Goal: Task Accomplishment & Management: Use online tool/utility

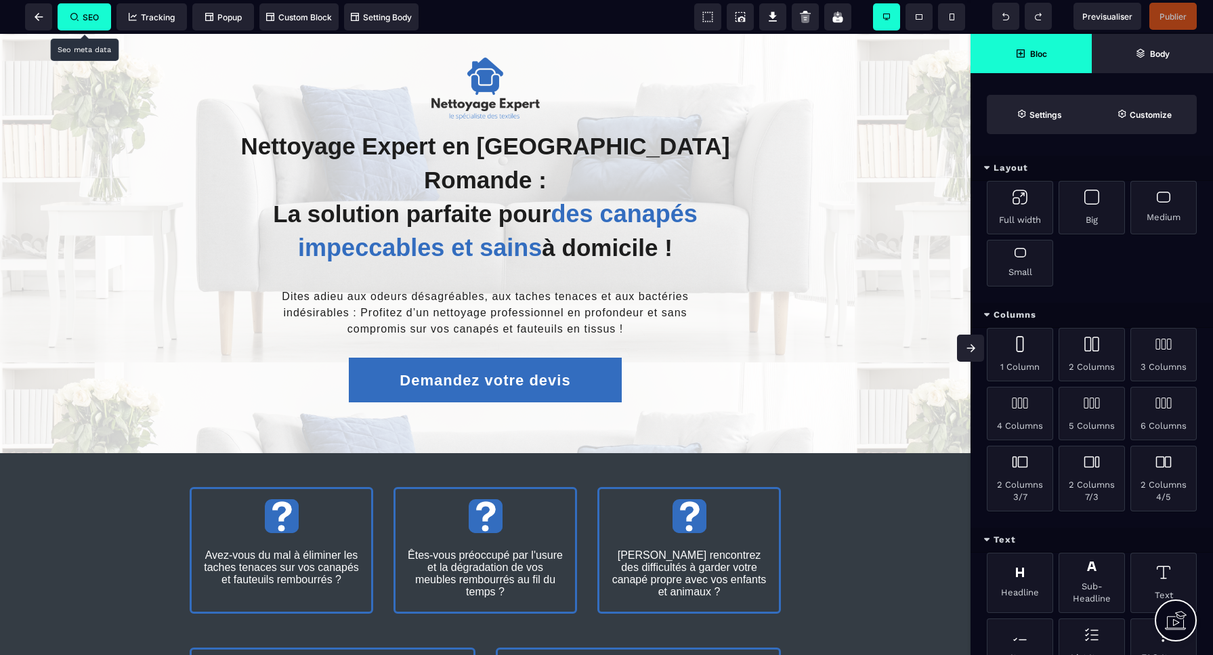
click at [91, 16] on span "SEO" at bounding box center [84, 17] width 28 height 10
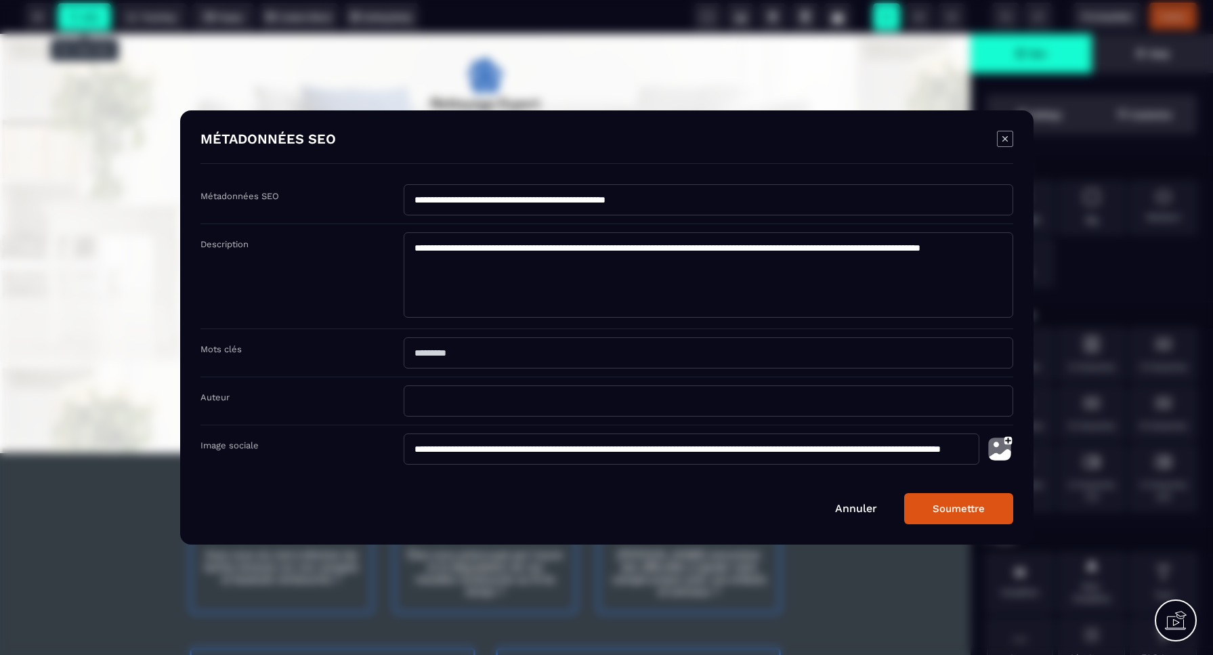
drag, startPoint x: 522, startPoint y: 198, endPoint x: 685, endPoint y: 198, distance: 162.5
click at [685, 198] on input "**********" at bounding box center [708, 199] width 609 height 31
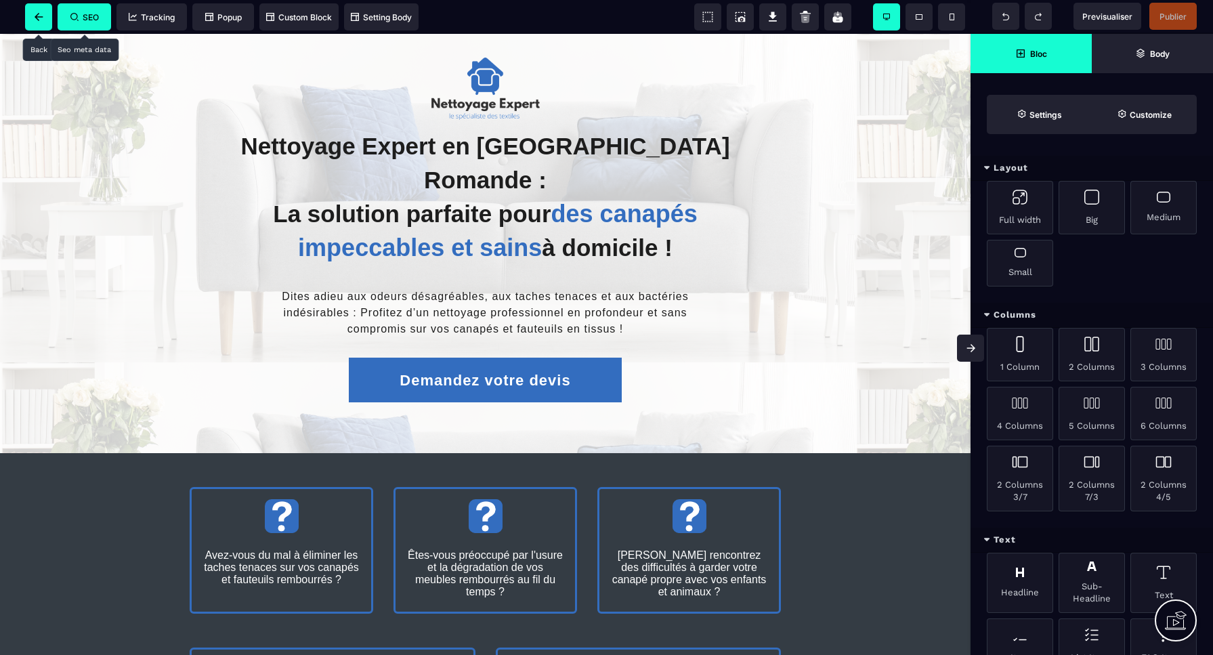
click at [41, 19] on icon at bounding box center [39, 17] width 9 height 8
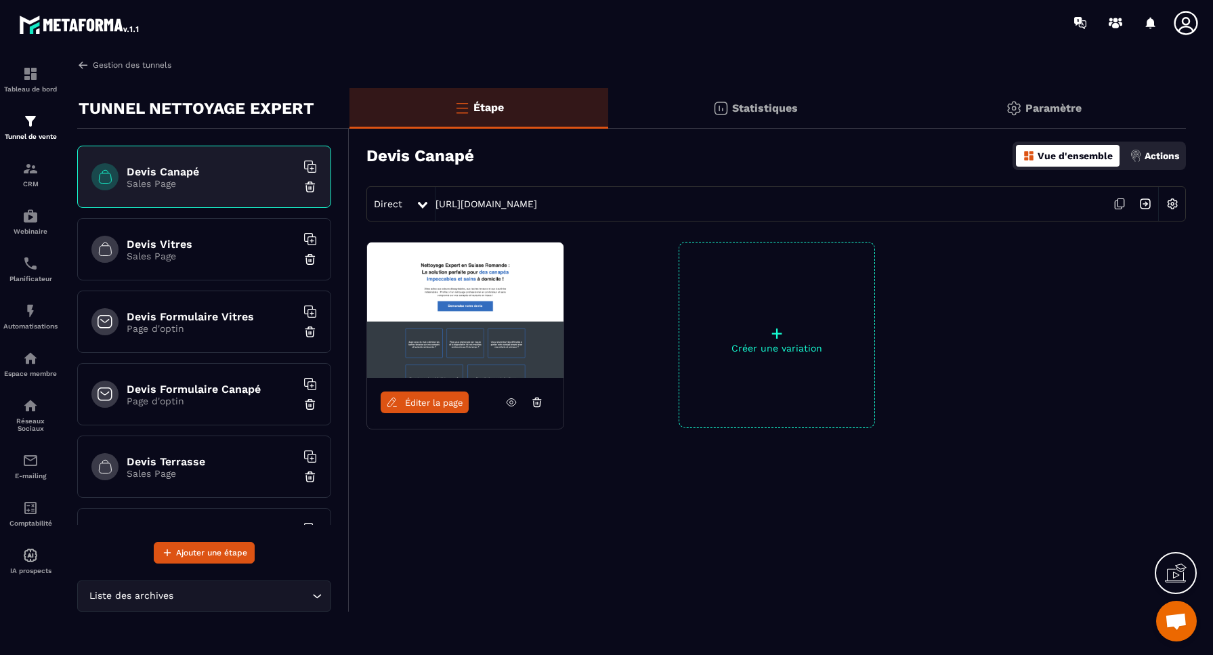
click at [114, 66] on link "Gestion des tunnels" at bounding box center [124, 65] width 94 height 12
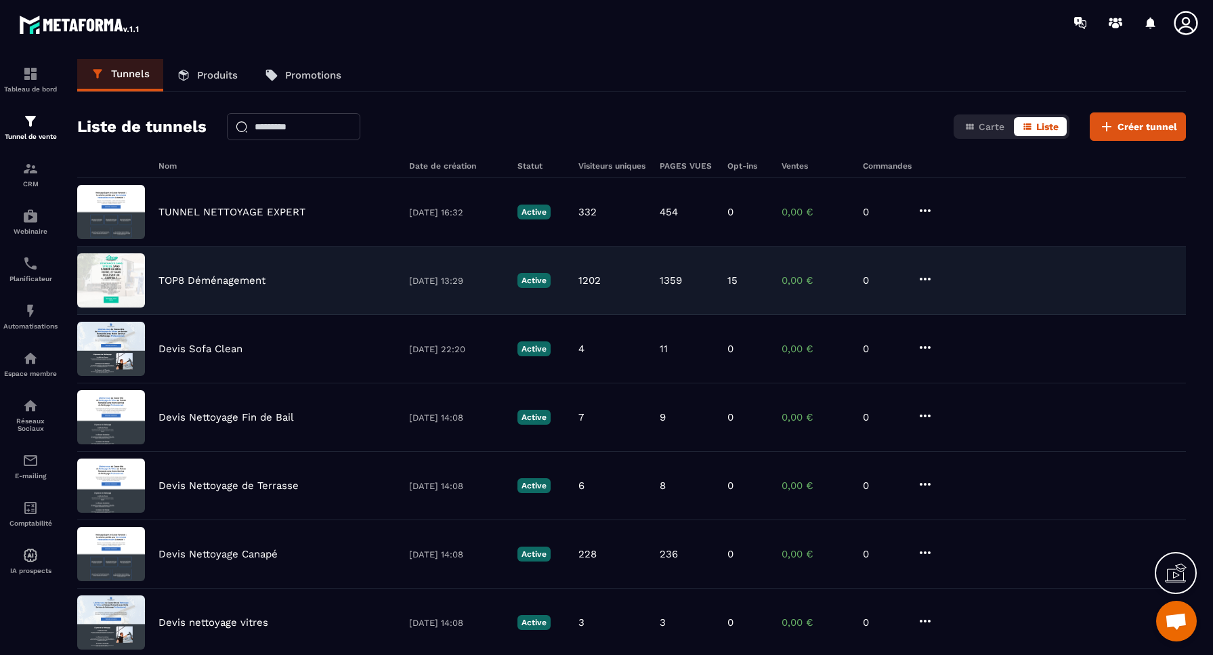
click at [186, 281] on p "TOP8 Déménagement" at bounding box center [211, 280] width 107 height 12
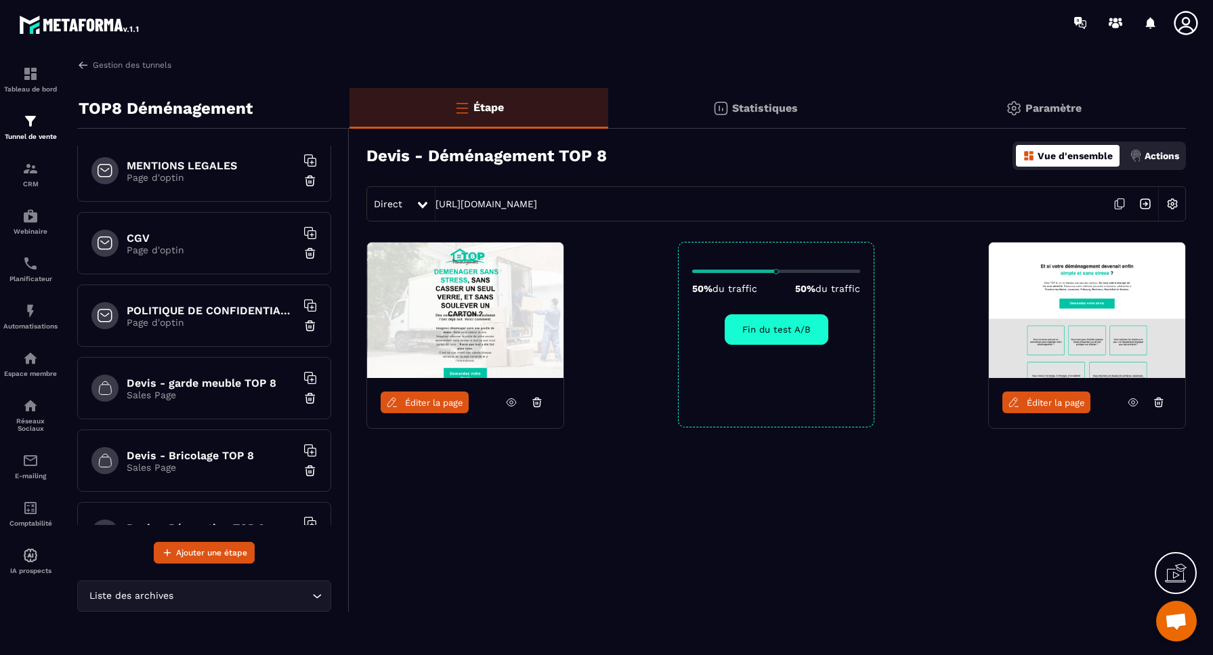
scroll to position [159, 0]
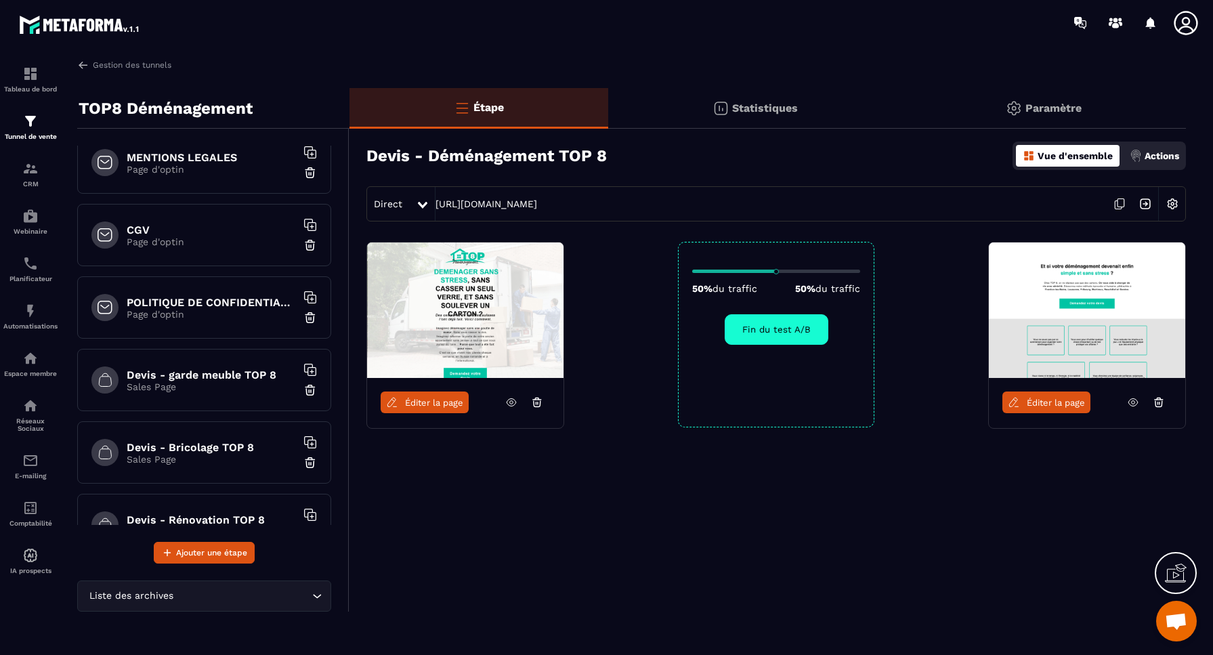
click at [189, 391] on p "Sales Page" at bounding box center [211, 386] width 169 height 11
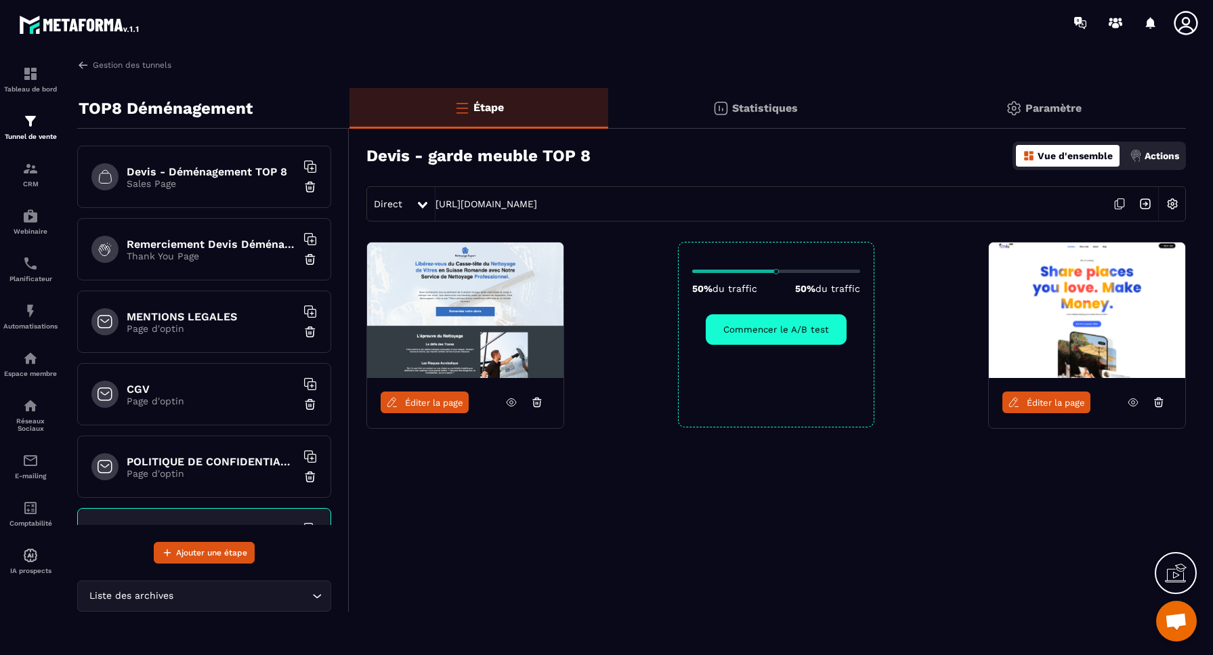
click at [219, 186] on p "Sales Page" at bounding box center [211, 183] width 169 height 11
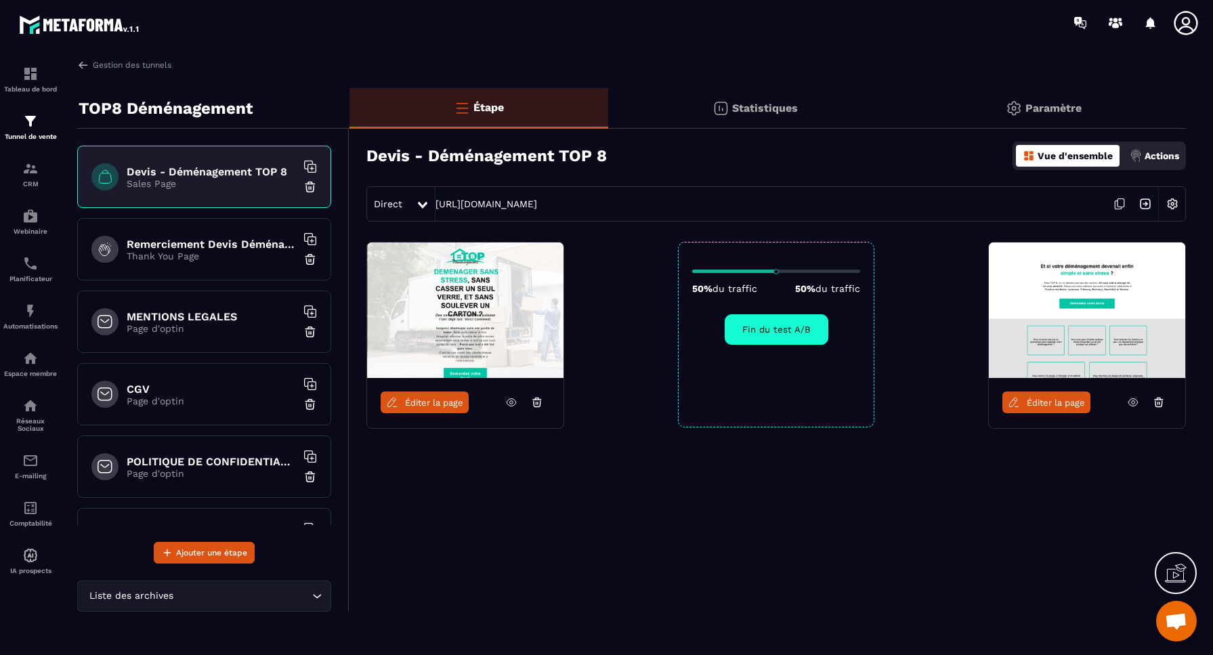
click at [1035, 104] on p "Paramètre" at bounding box center [1053, 108] width 56 height 13
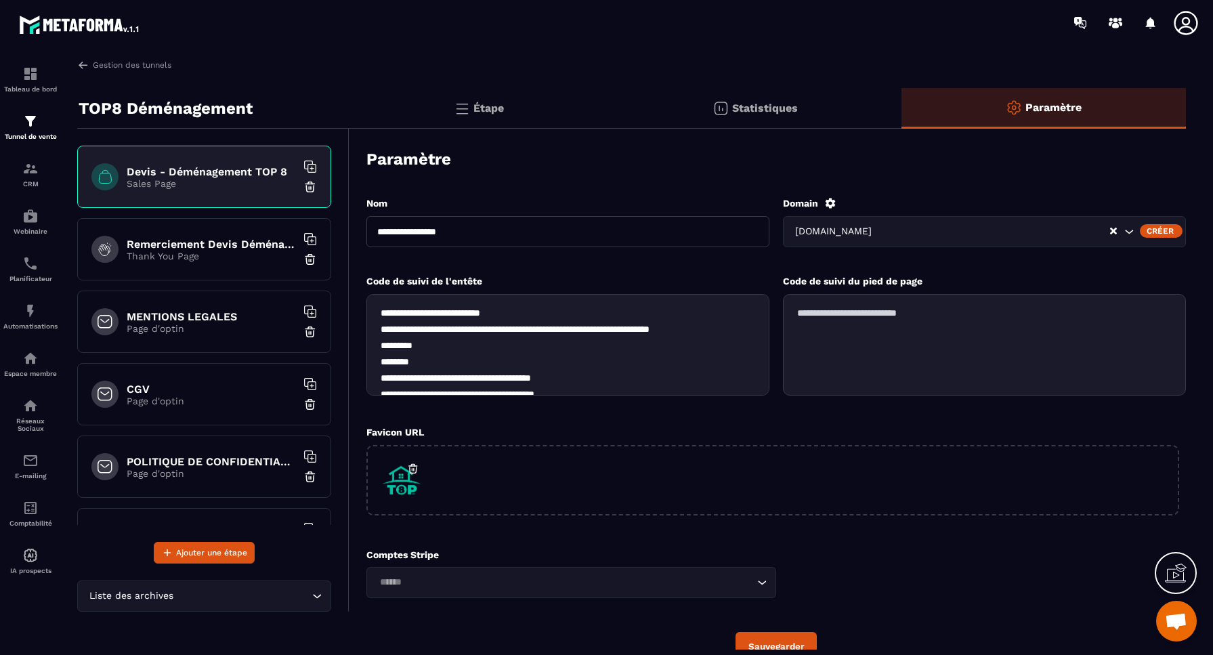
click at [785, 112] on p "Statistiques" at bounding box center [765, 108] width 66 height 13
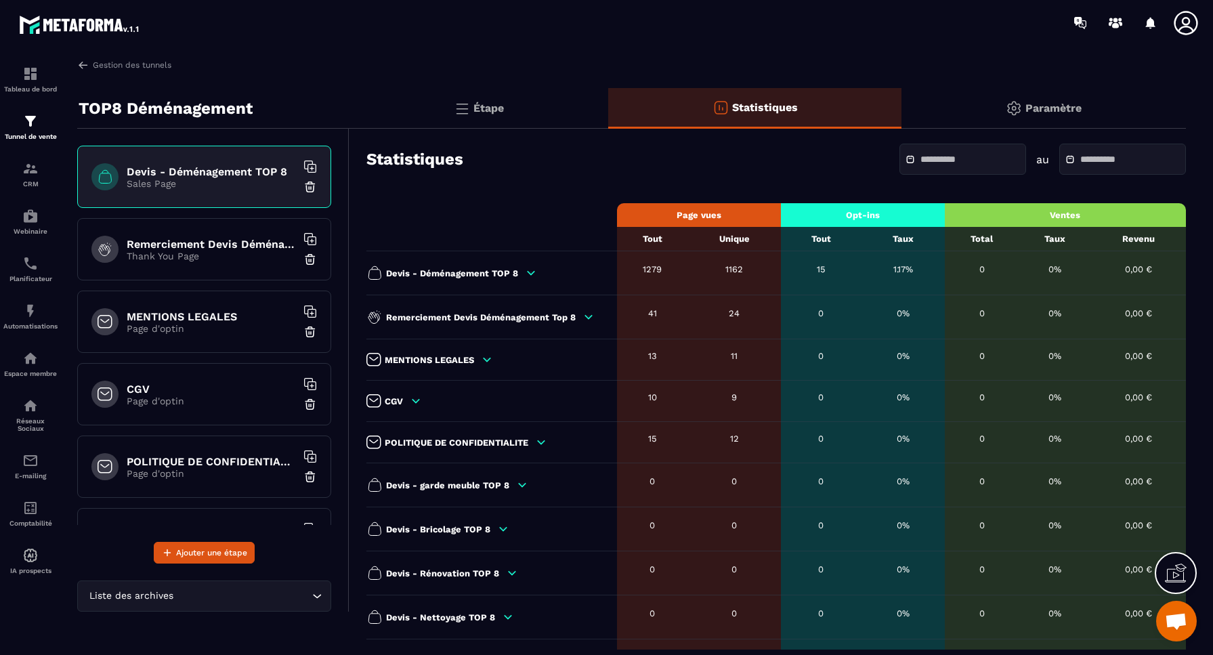
click at [1055, 108] on p "Paramètre" at bounding box center [1053, 108] width 56 height 13
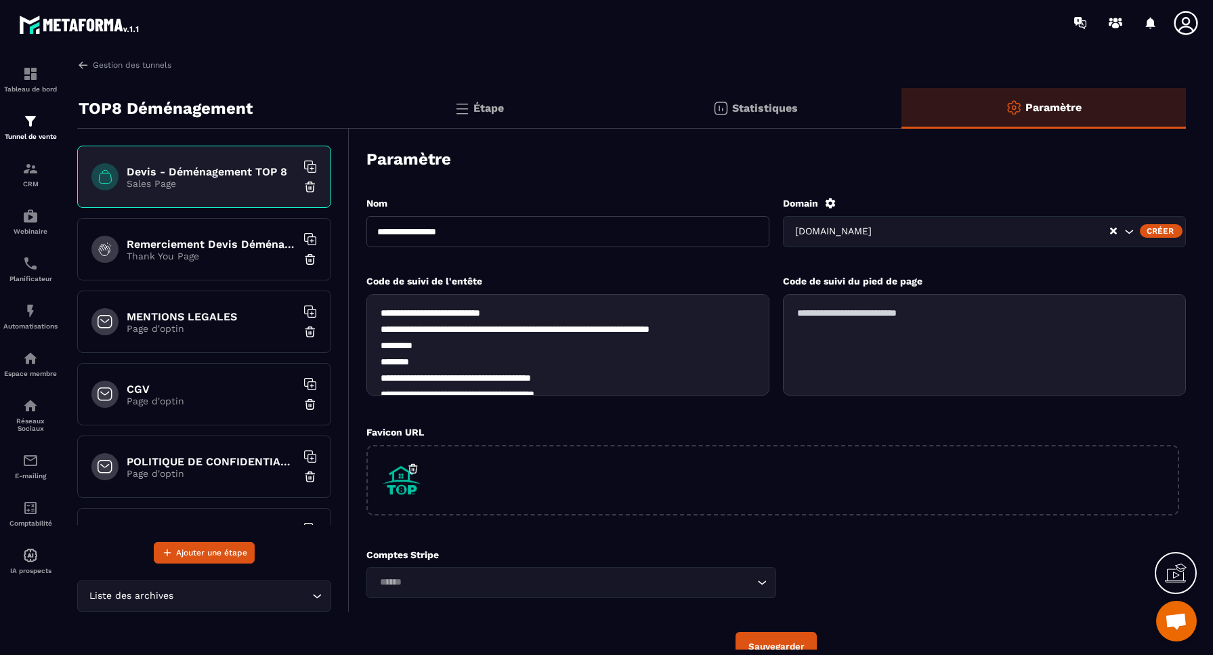
click at [1129, 232] on icon "Search for option" at bounding box center [1129, 232] width 14 height 14
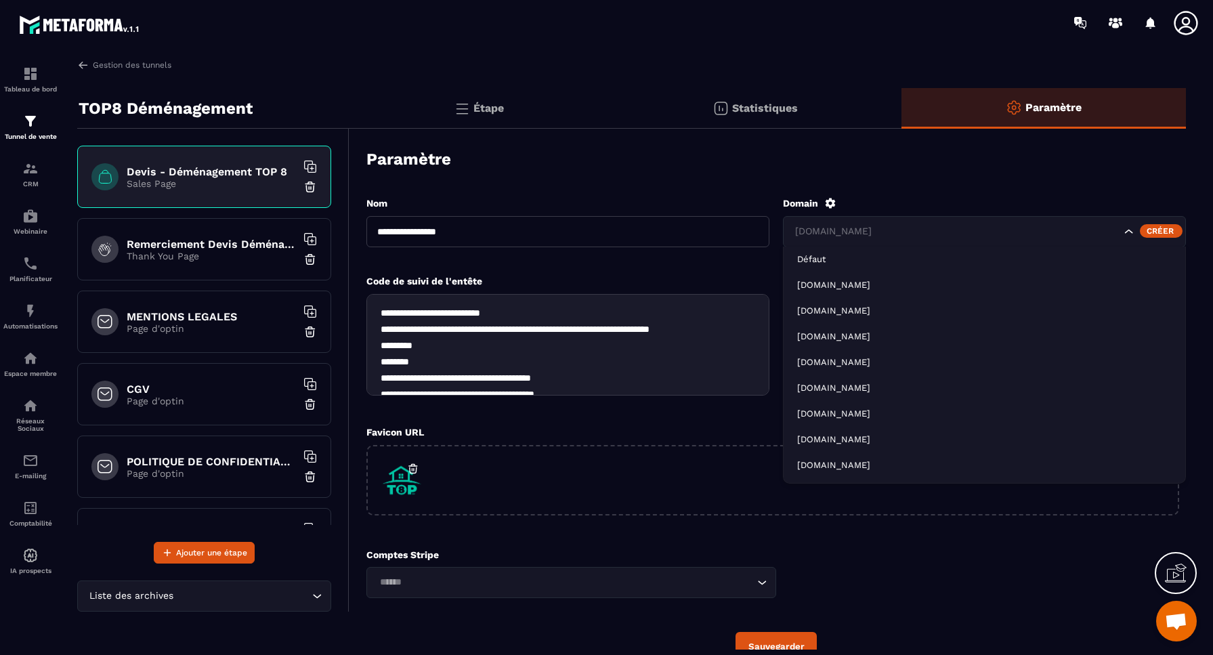
click at [1121, 194] on div "**********" at bounding box center [775, 429] width 819 height 492
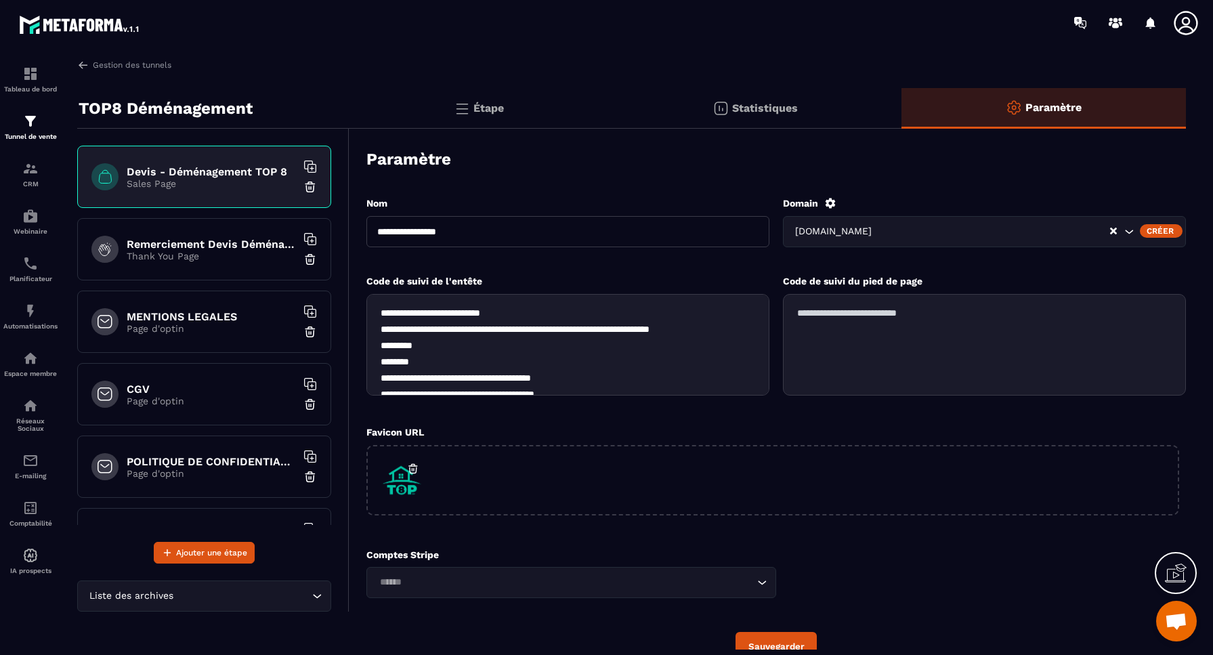
click at [212, 110] on p "TOP8 Déménagement" at bounding box center [166, 108] width 174 height 27
drag, startPoint x: 506, startPoint y: 105, endPoint x: 491, endPoint y: 110, distance: 16.5
click at [608, 109] on div "Étape" at bounding box center [755, 108] width 294 height 41
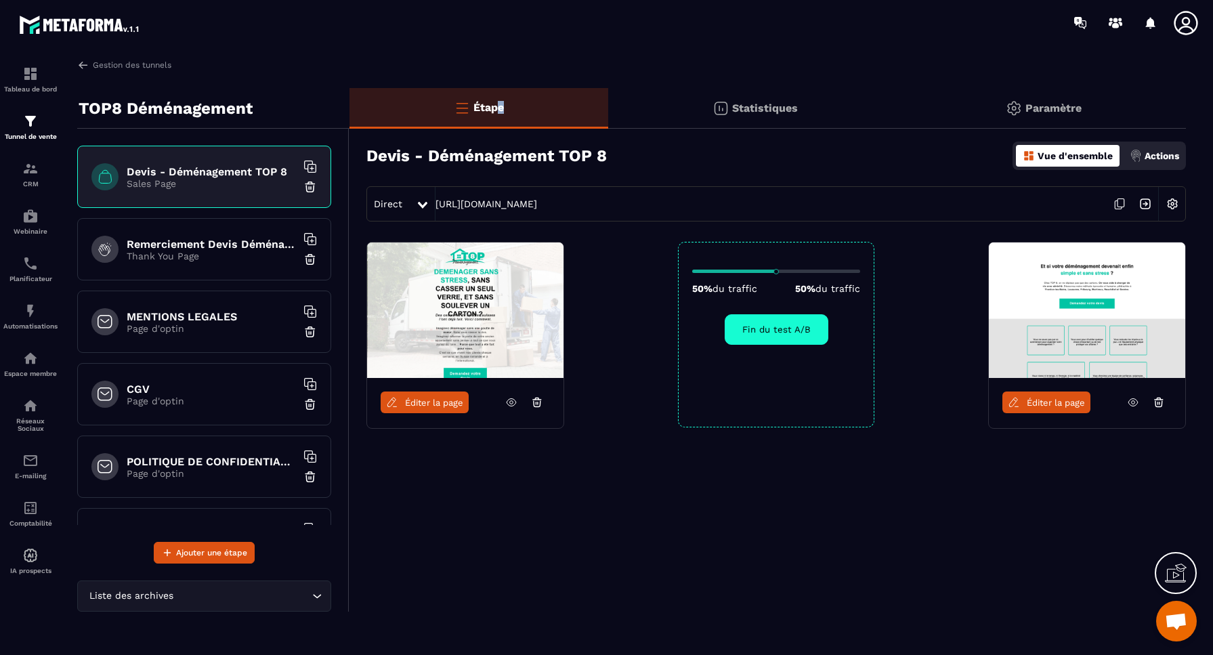
click at [1175, 204] on img at bounding box center [1172, 204] width 26 height 26
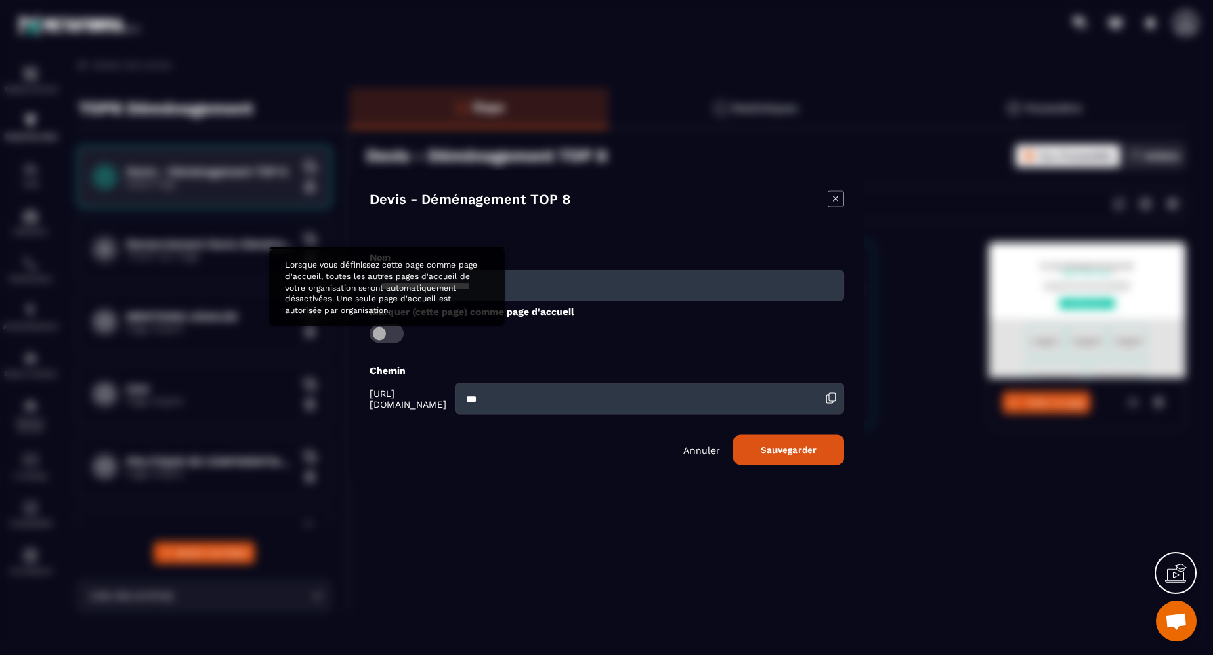
click at [378, 333] on span "Modal window" at bounding box center [387, 333] width 34 height 19
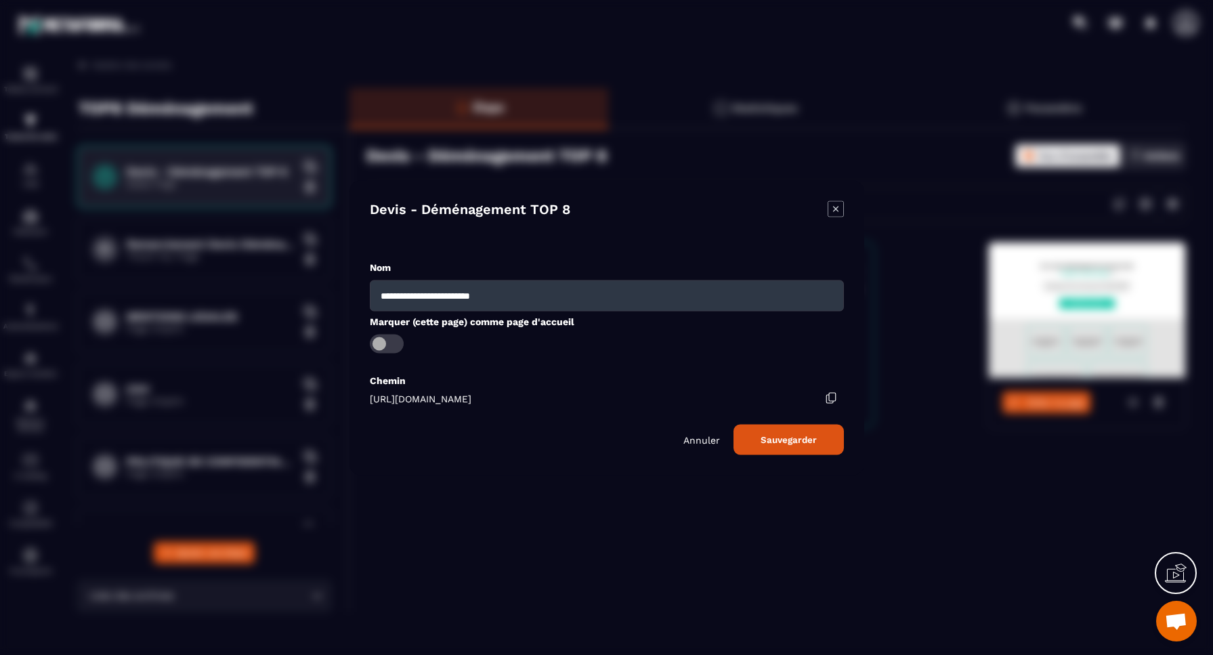
click at [793, 441] on button "Sauvegarder" at bounding box center [788, 439] width 110 height 30
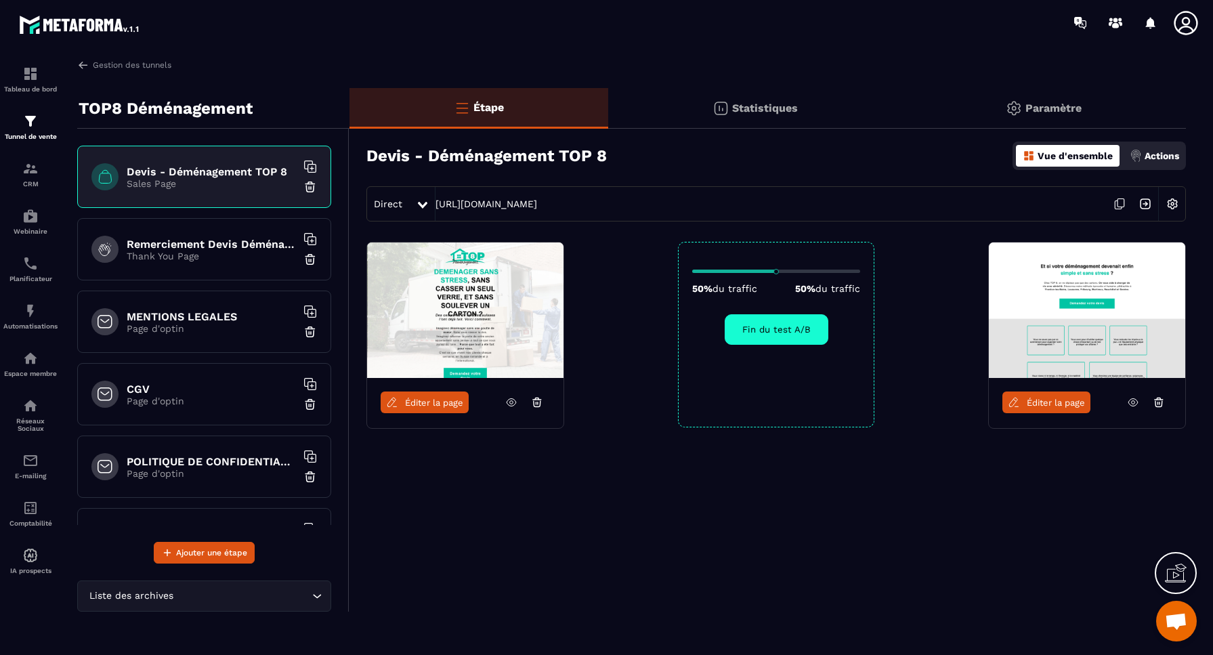
click at [425, 404] on span "Éditer la page" at bounding box center [434, 402] width 58 height 10
